Goal: Task Accomplishment & Management: Use online tool/utility

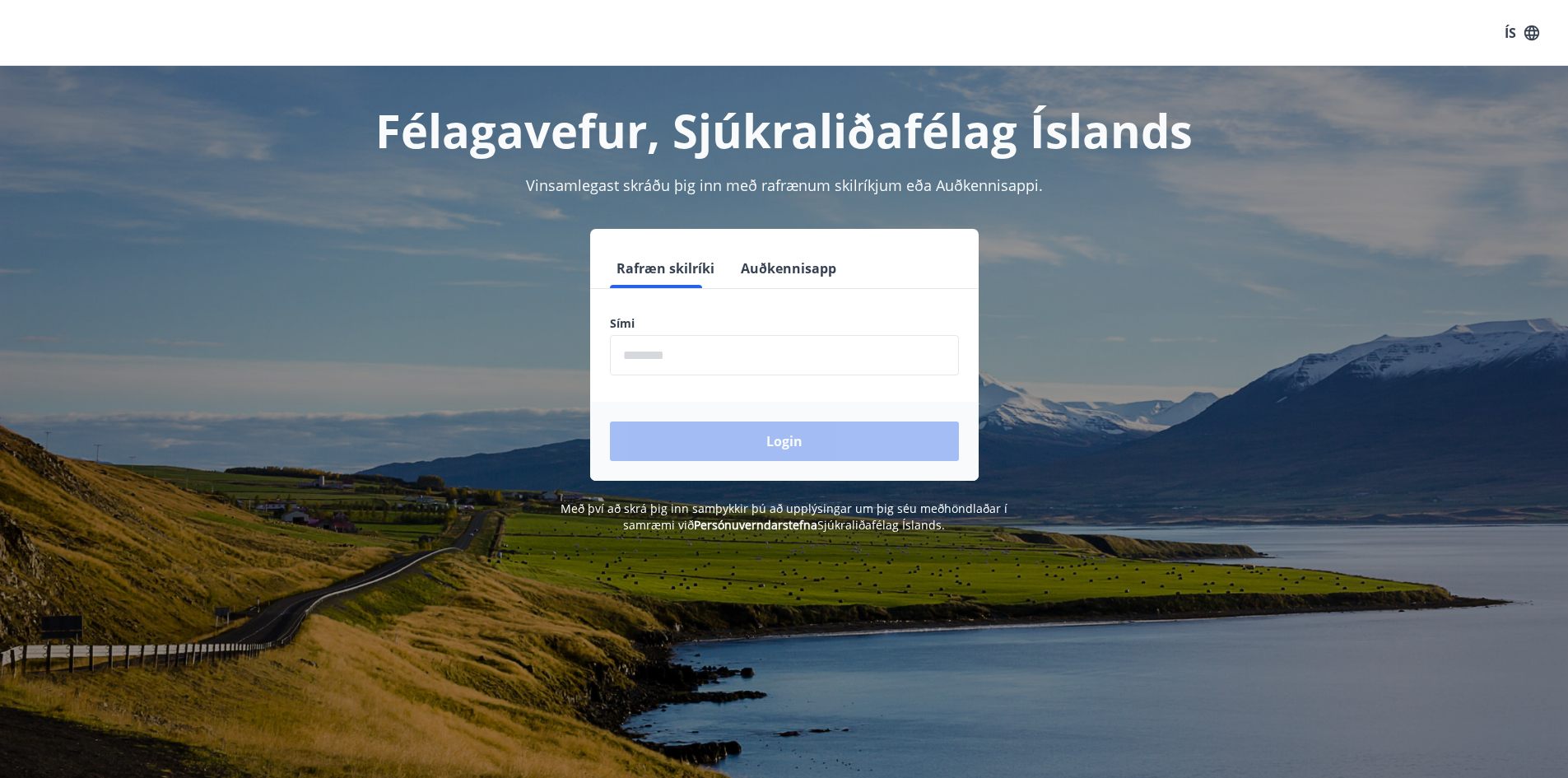
click at [706, 368] on input "phone" at bounding box center [784, 356] width 349 height 41
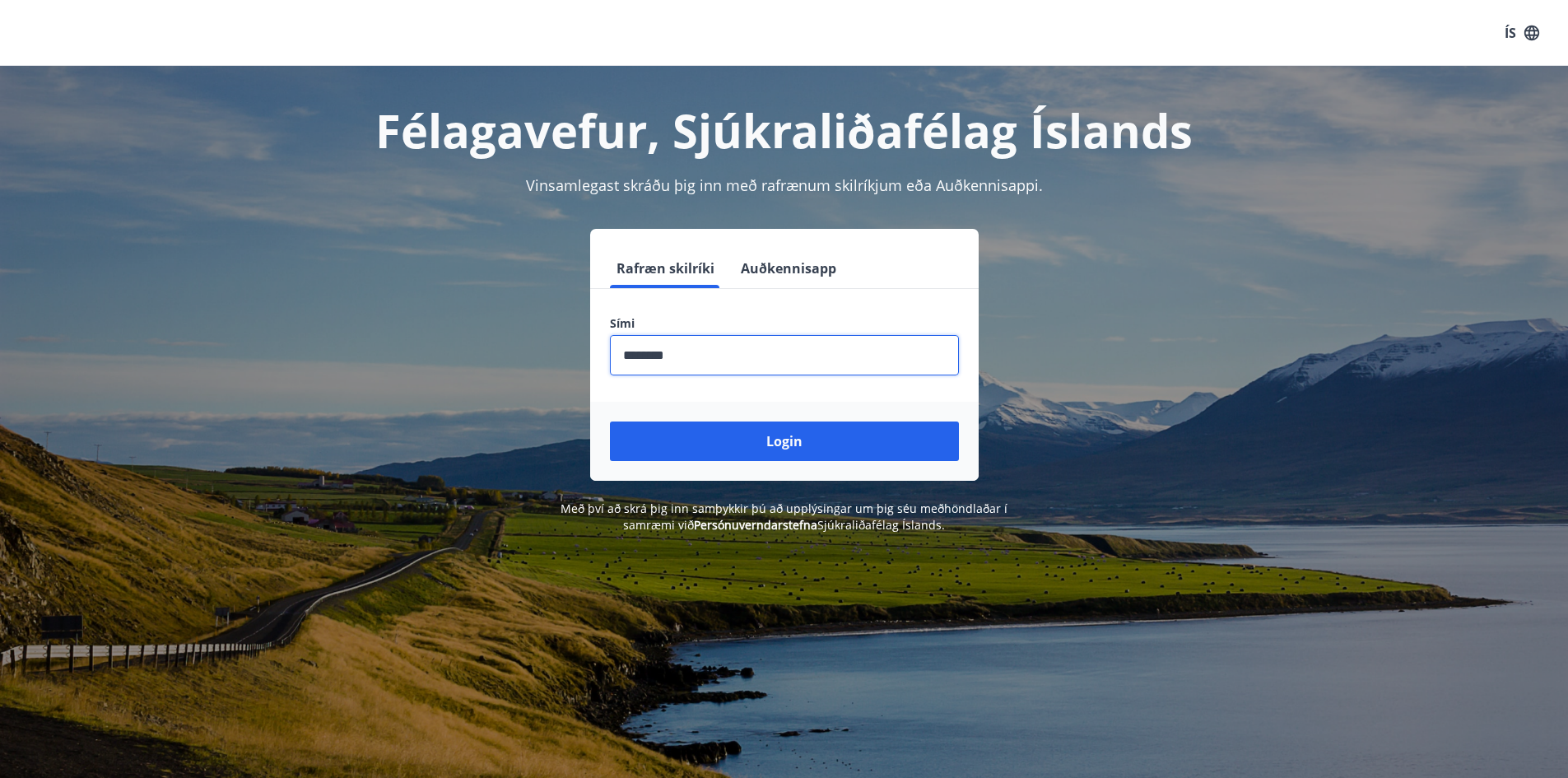
type input "********"
click at [610, 421] on button "Login" at bounding box center [784, 441] width 349 height 40
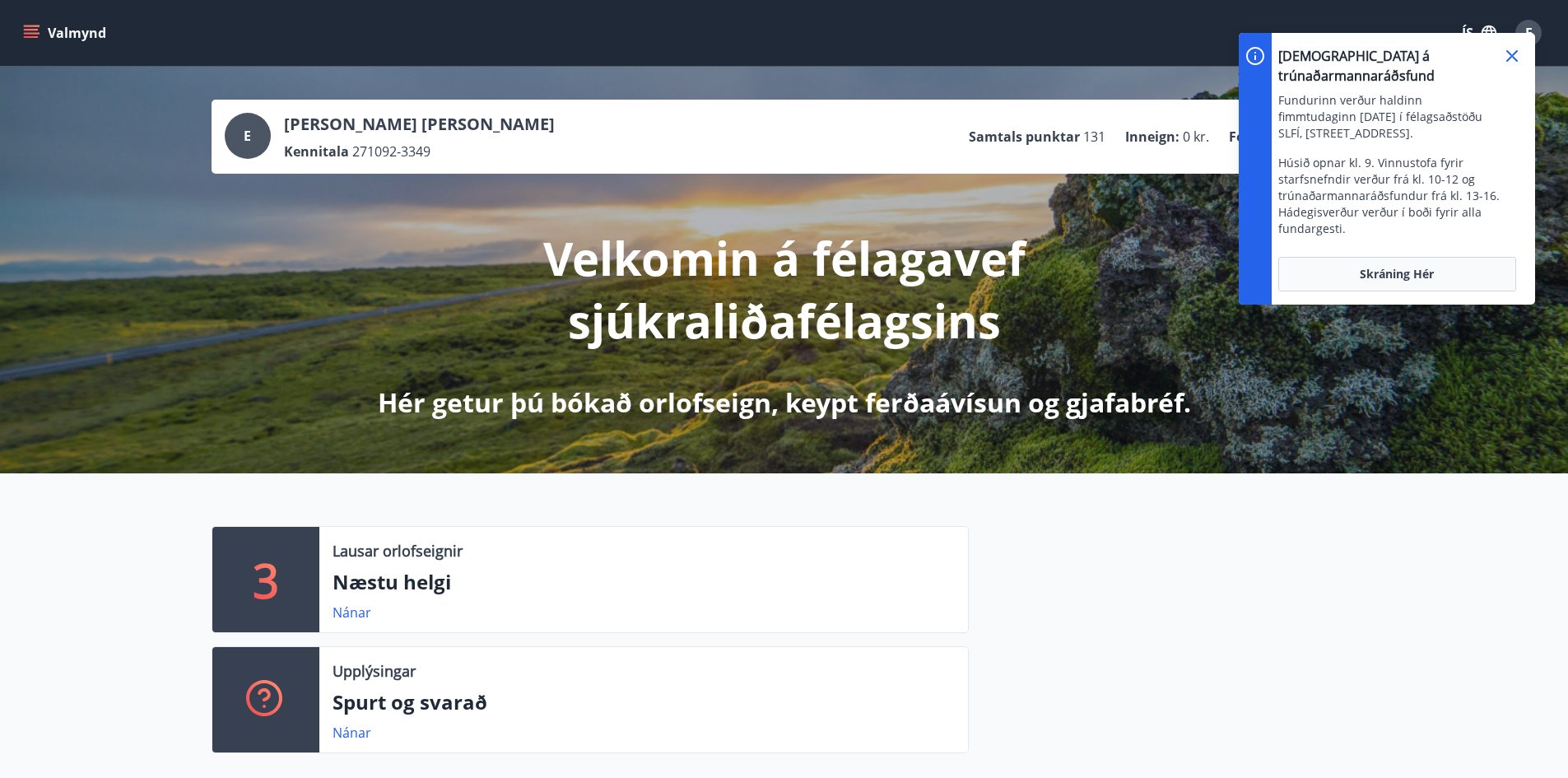
click at [1515, 50] on icon at bounding box center [1512, 56] width 19 height 19
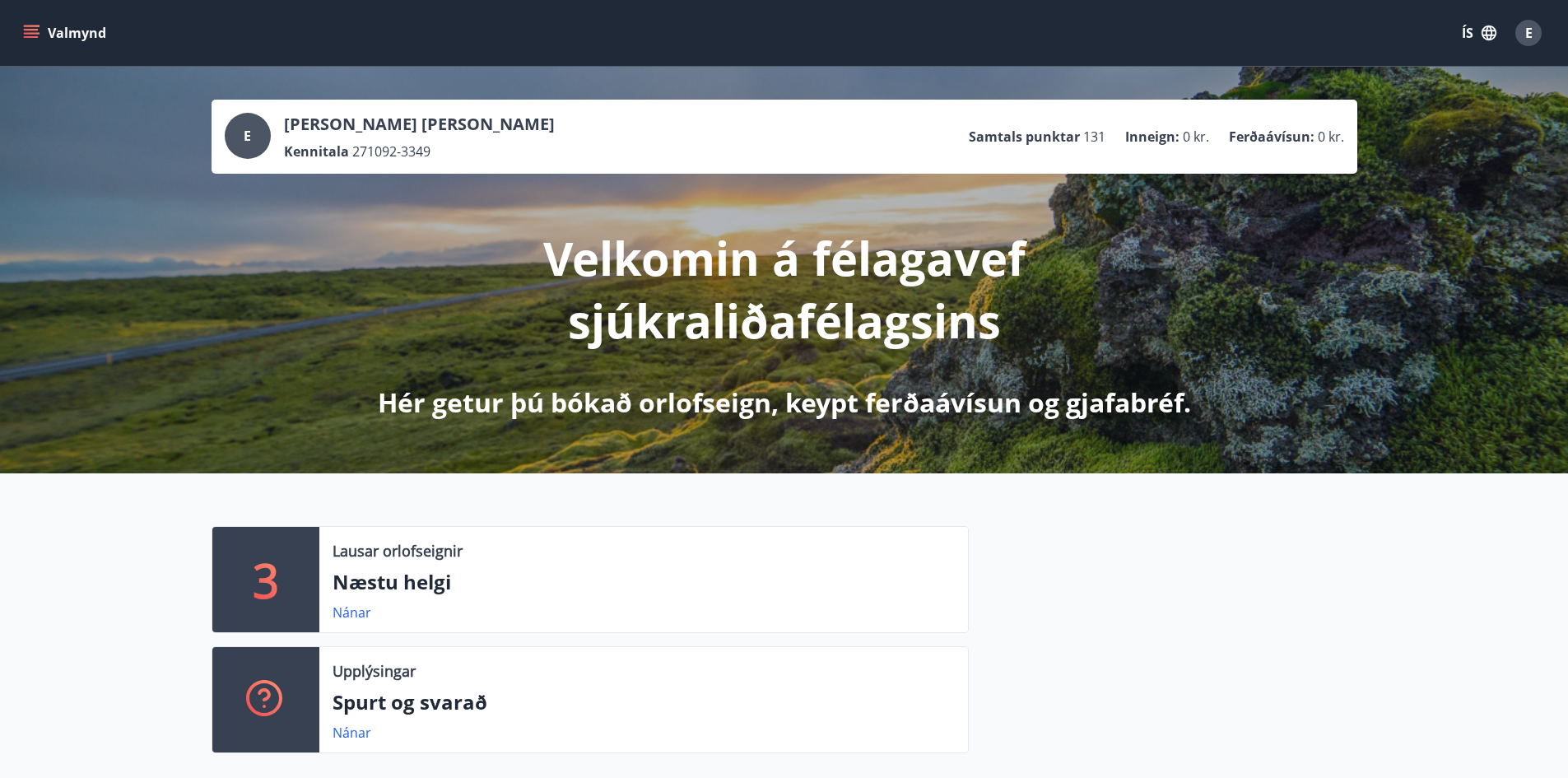
click at [34, 35] on icon "menu" at bounding box center [31, 33] width 16 height 16
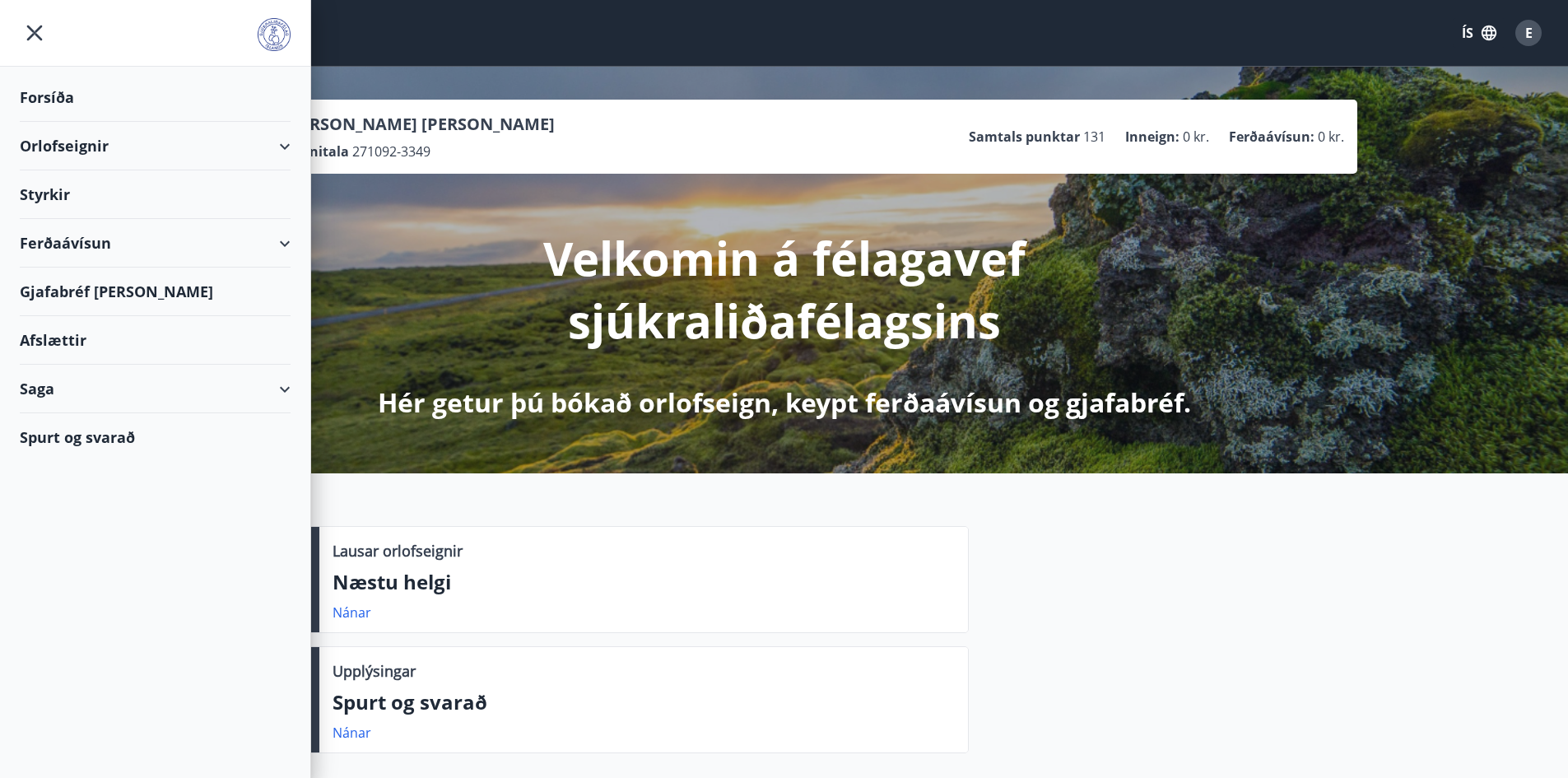
click at [122, 297] on div "Gjafabréf og kort" at bounding box center [155, 292] width 271 height 48
